Goal: Navigation & Orientation: Find specific page/section

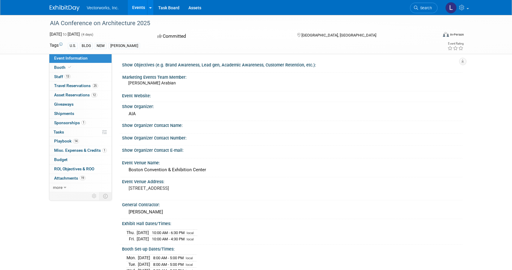
click at [139, 7] on link "Events" at bounding box center [139, 7] width 22 height 15
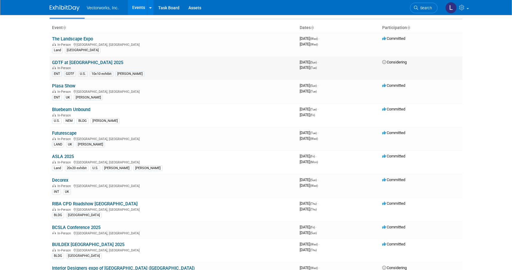
scroll to position [29, 0]
click at [63, 157] on link "ASLA 2025" at bounding box center [63, 155] width 22 height 5
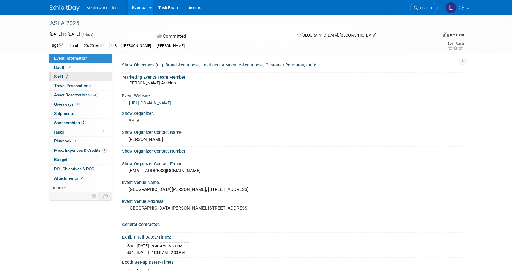
click at [60, 77] on span "Staff 7" at bounding box center [61, 76] width 15 height 5
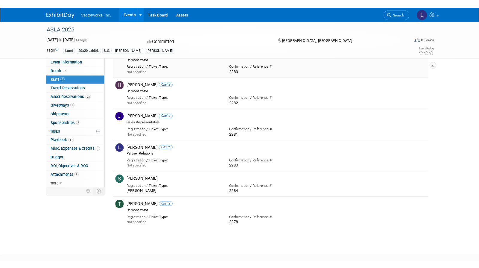
scroll to position [72, 0]
